Goal: Task Accomplishment & Management: Manage account settings

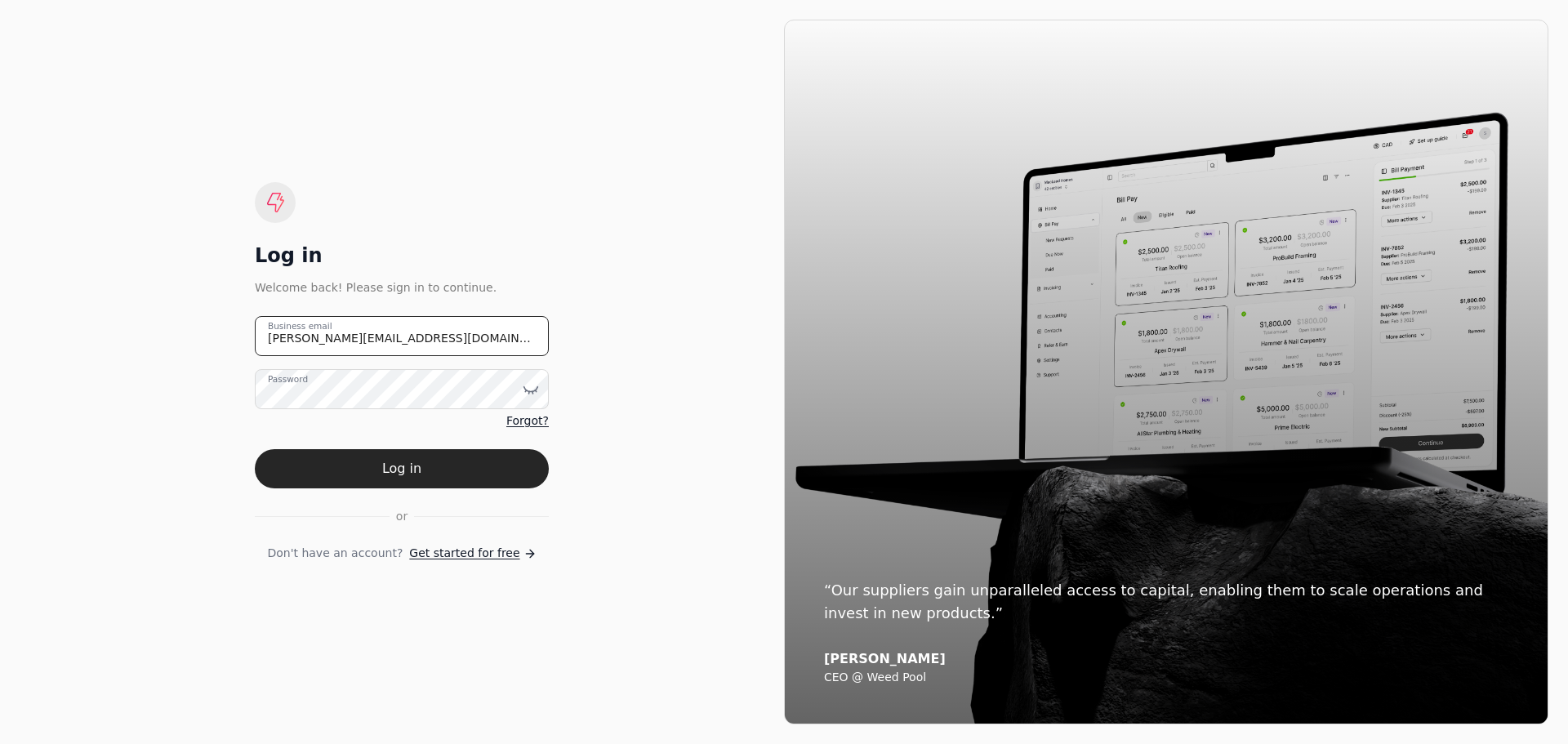
click at [418, 337] on email "[PERSON_NAME][EMAIL_ADDRESS][DOMAIN_NAME]" at bounding box center [402, 336] width 294 height 40
drag, startPoint x: 436, startPoint y: 350, endPoint x: 209, endPoint y: 343, distance: 227.1
click at [209, 344] on div "Log in Welcome back! Please sign in to continue. [PERSON_NAME][EMAIL_ADDRESS][D…" at bounding box center [402, 372] width 765 height 705
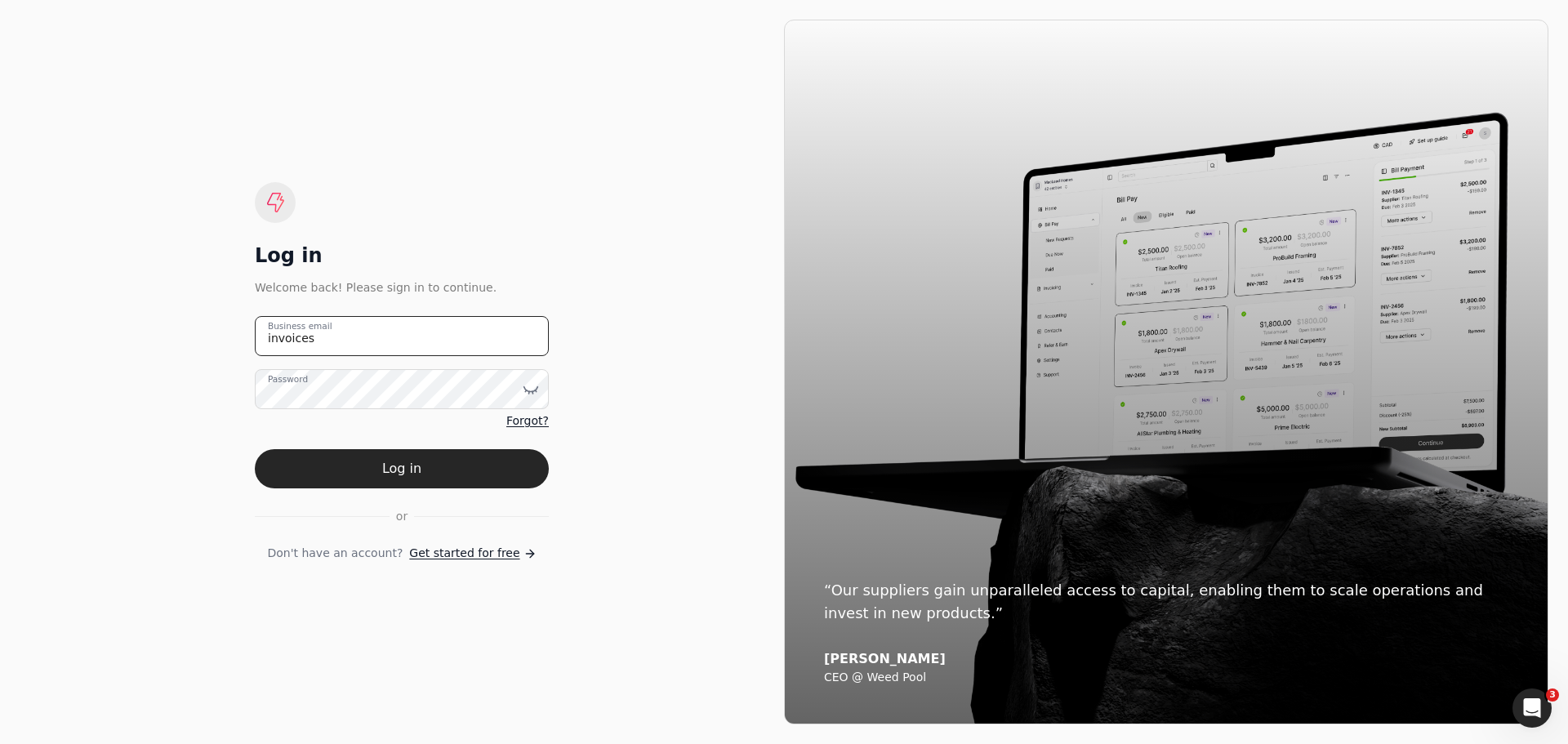
type email "[EMAIL_ADDRESS][DOMAIN_NAME]"
click at [533, 396] on icon at bounding box center [530, 389] width 16 height 16
click at [620, 510] on div "Log in Welcome back! Please sign in to continue. [EMAIL_ADDRESS][DOMAIN_NAME] B…" at bounding box center [402, 372] width 765 height 705
click at [410, 466] on button "Log in" at bounding box center [402, 468] width 294 height 39
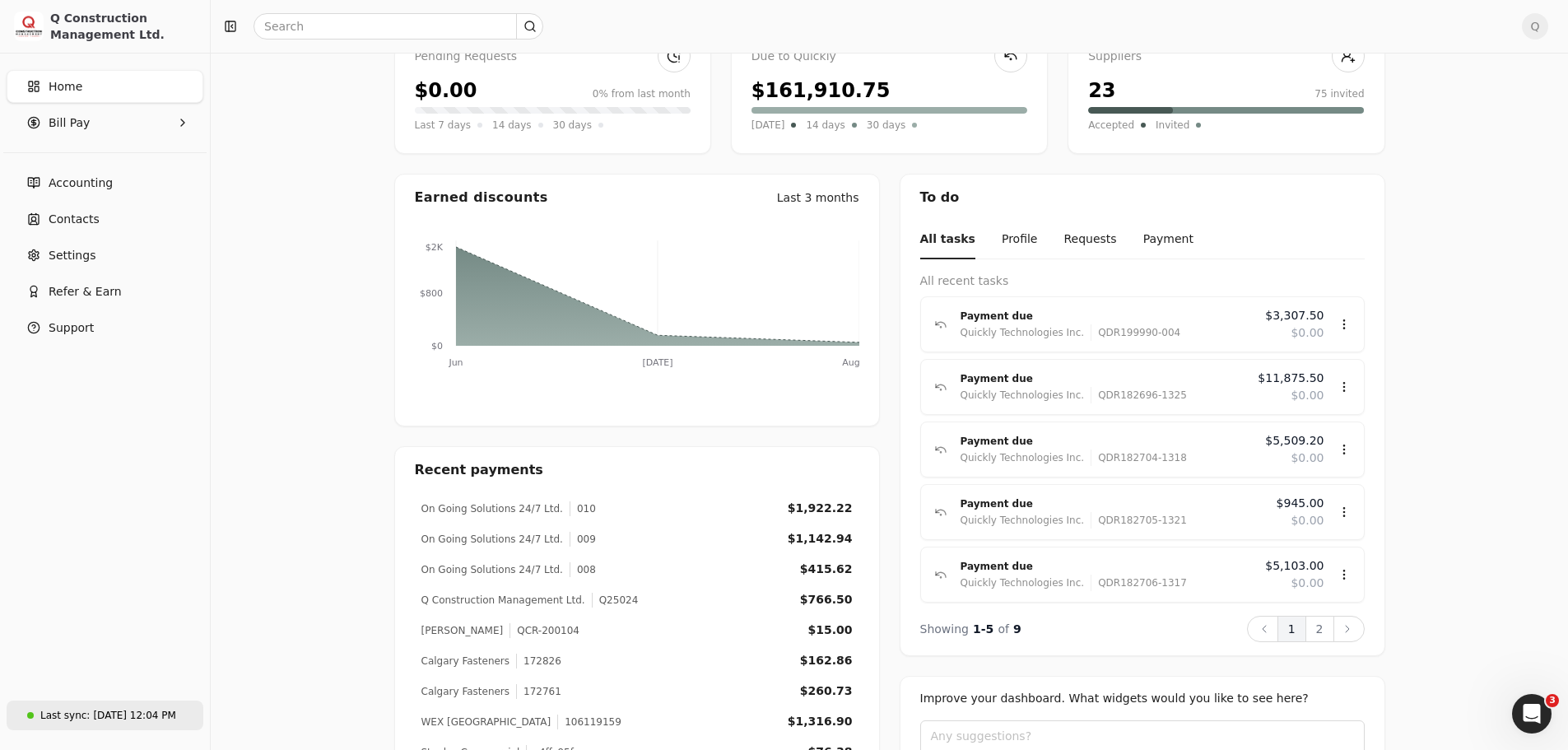
scroll to position [165, 0]
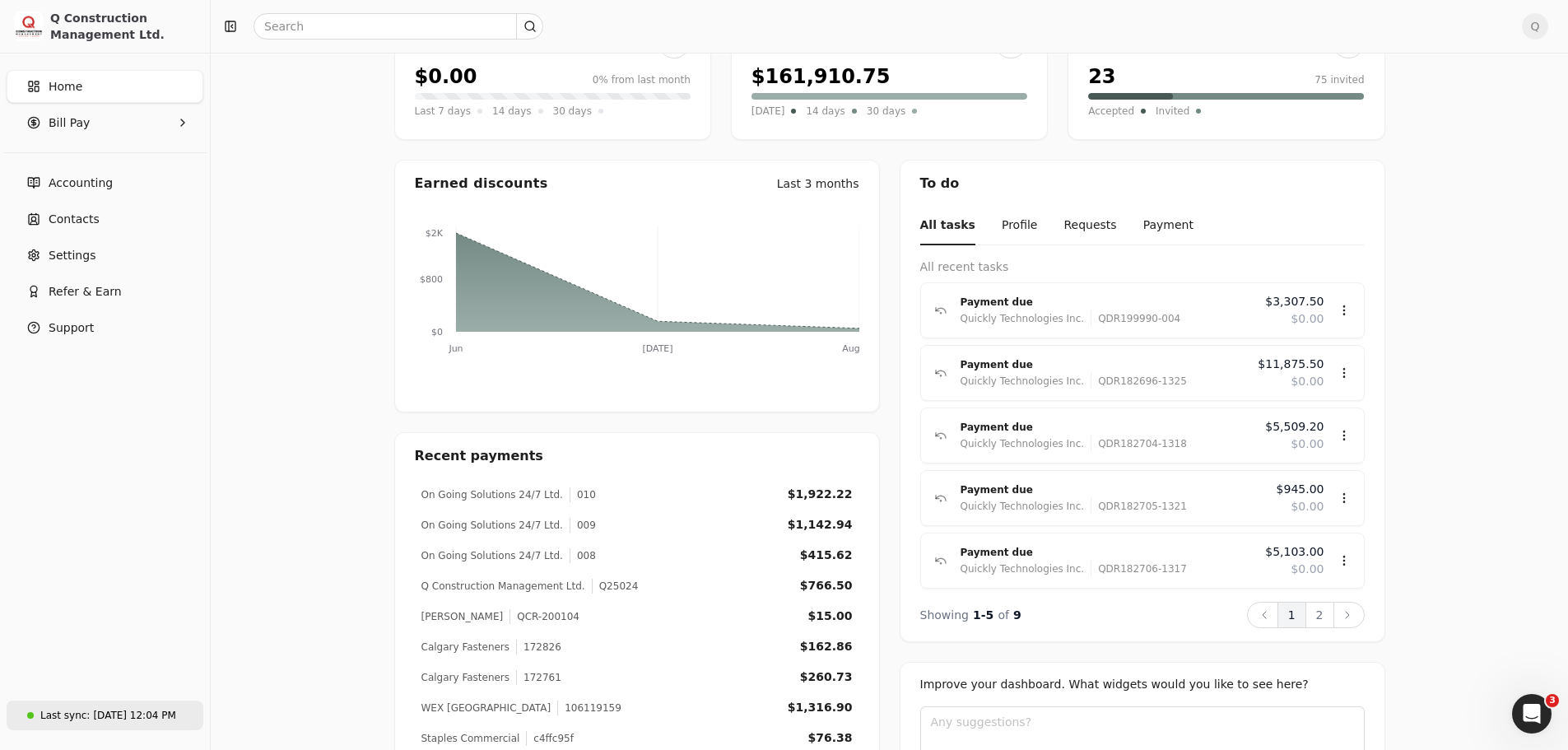
click at [93, 715] on div "[DATE] 12:04 PM" at bounding box center [134, 715] width 82 height 15
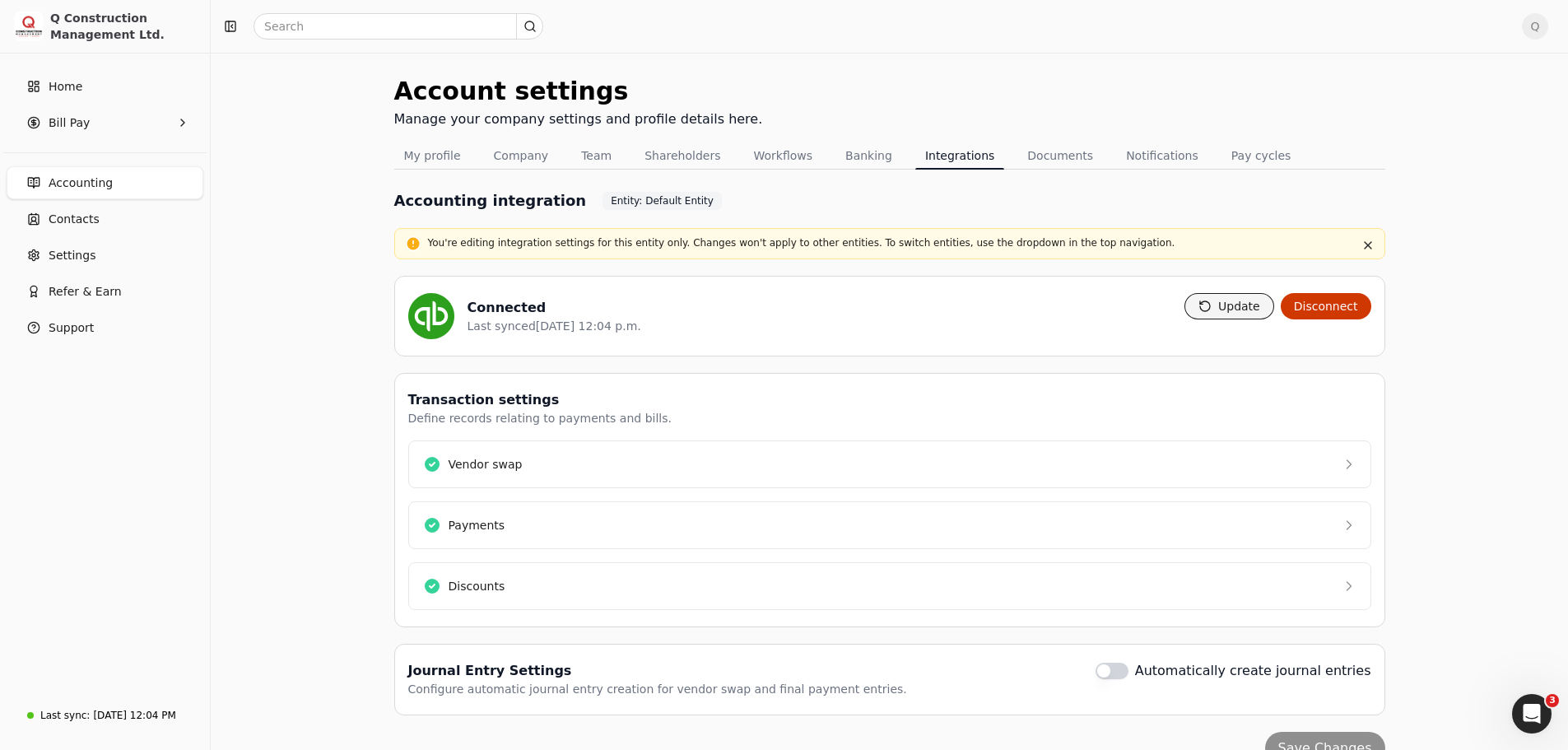
click at [1243, 312] on button "Update" at bounding box center [1229, 306] width 90 height 26
click at [48, 79] on link "Home" at bounding box center [106, 86] width 197 height 33
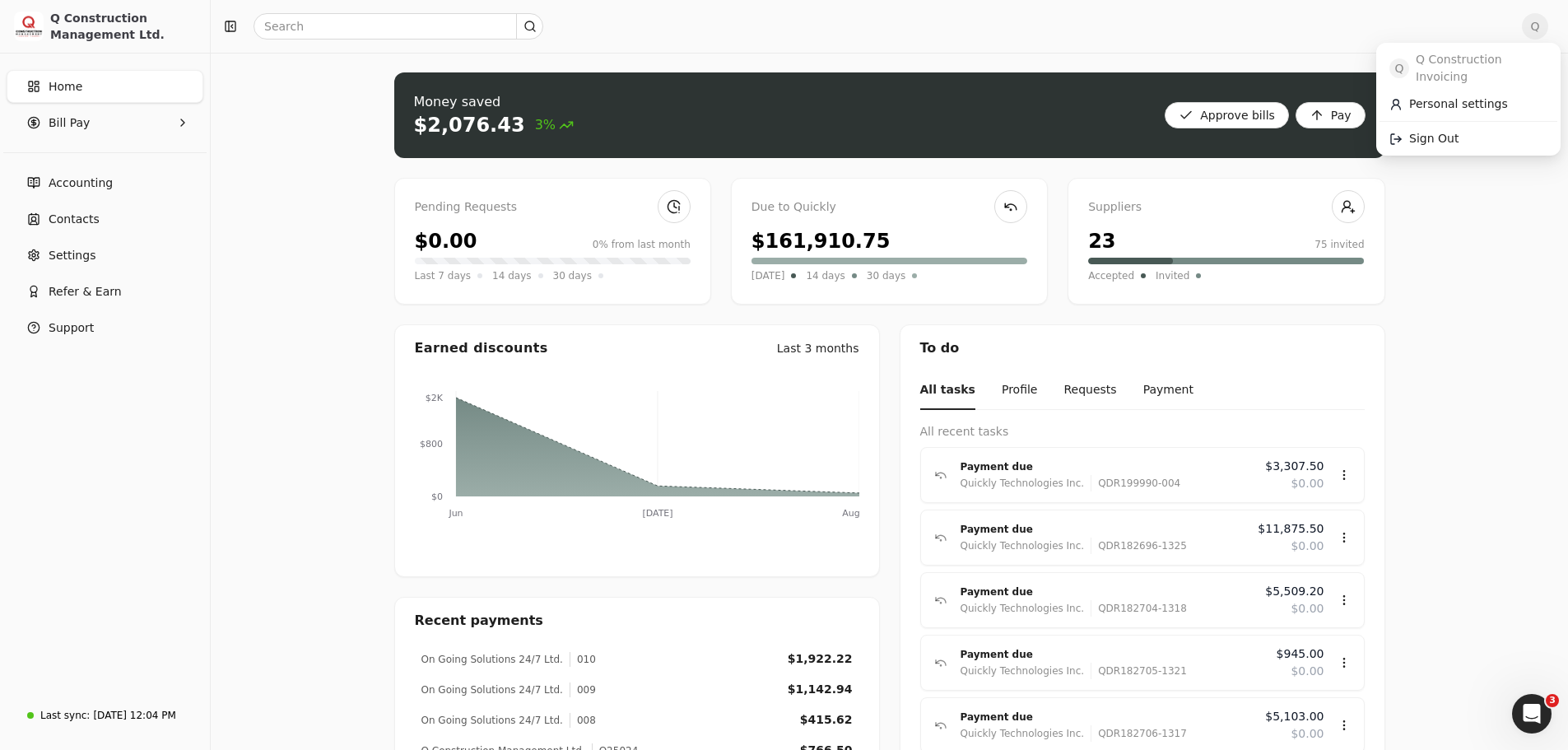
click at [1542, 28] on span "Q" at bounding box center [1535, 26] width 26 height 26
click at [1438, 130] on span "Sign Out" at bounding box center [1434, 139] width 50 height 17
